Goal: Task Accomplishment & Management: Use online tool/utility

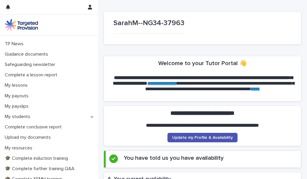
scroll to position [36, 0]
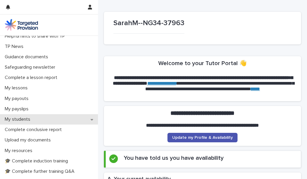
click at [71, 117] on div "My students" at bounding box center [49, 119] width 98 height 10
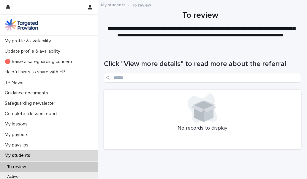
click at [57, 155] on div "My students" at bounding box center [49, 156] width 98 height 10
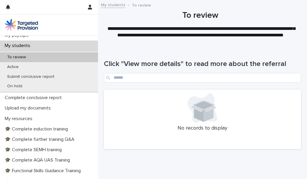
scroll to position [112, 0]
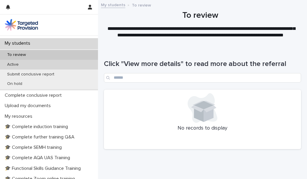
click at [29, 63] on div "Active" at bounding box center [49, 65] width 98 height 10
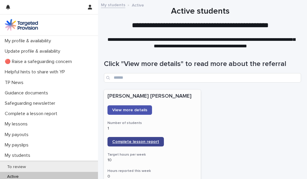
click at [130, 139] on link "Complete lesson report" at bounding box center [135, 141] width 56 height 9
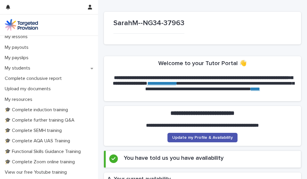
scroll to position [100, 0]
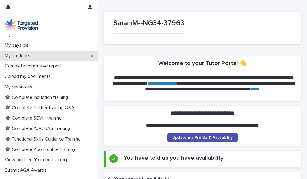
click at [52, 58] on div "My students" at bounding box center [49, 56] width 98 height 10
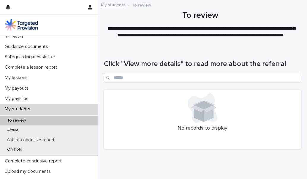
scroll to position [56, 0]
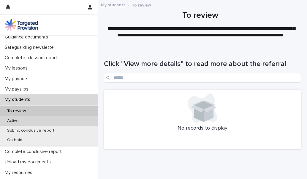
click at [45, 121] on div "Active" at bounding box center [49, 121] width 98 height 10
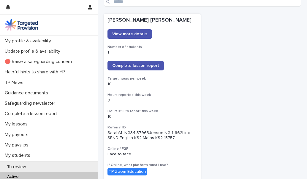
scroll to position [77, 0]
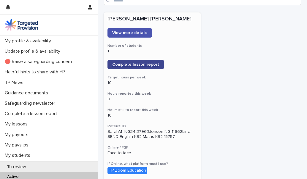
click at [129, 64] on span "Complete lesson report" at bounding box center [135, 65] width 47 height 4
